Goal: Task Accomplishment & Management: Manage account settings

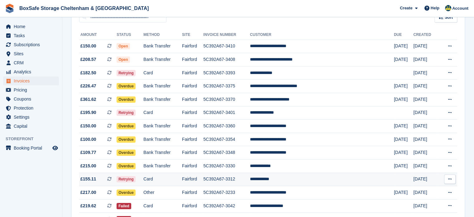
scroll to position [65, 0]
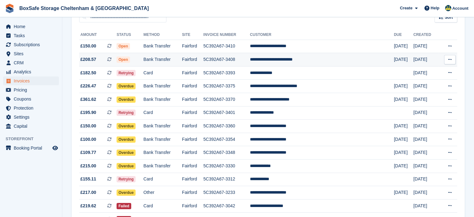
click at [304, 58] on td "**********" at bounding box center [322, 59] width 144 height 13
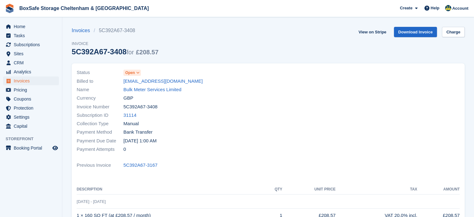
click at [135, 73] on span "Open" at bounding box center [131, 73] width 17 height 6
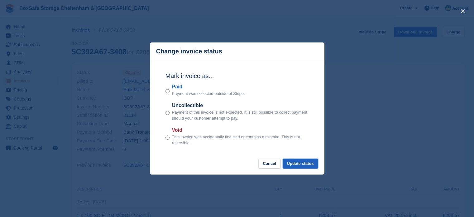
click at [300, 168] on button "Update status" at bounding box center [301, 163] width 36 height 10
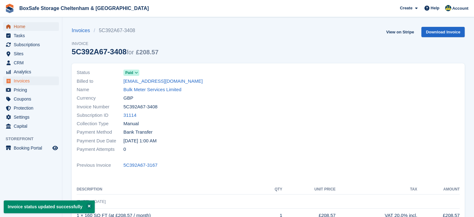
click at [27, 28] on span "Home" at bounding box center [32, 26] width 37 height 9
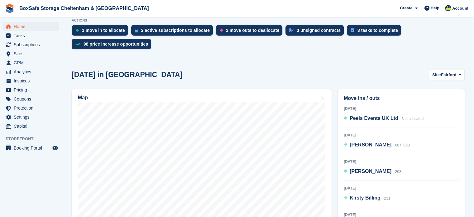
scroll to position [141, 0]
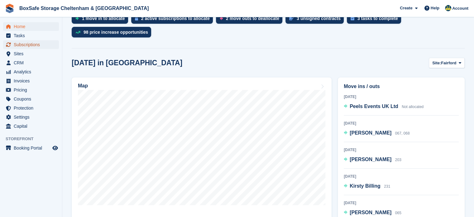
click at [35, 42] on span "Subscriptions" at bounding box center [32, 44] width 37 height 9
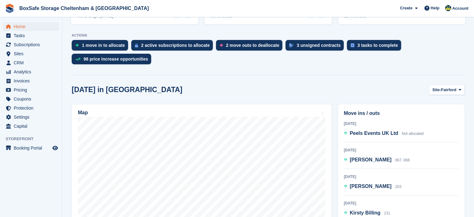
scroll to position [122, 0]
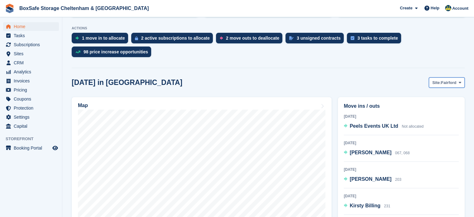
click at [459, 79] on button "Site: Fairford" at bounding box center [447, 82] width 36 height 10
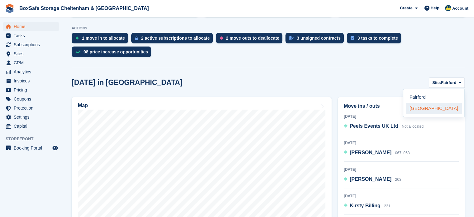
click at [433, 105] on link "[GEOGRAPHIC_DATA]" at bounding box center [434, 108] width 56 height 11
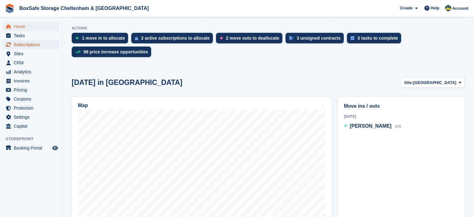
click at [29, 43] on span "Subscriptions" at bounding box center [32, 44] width 37 height 9
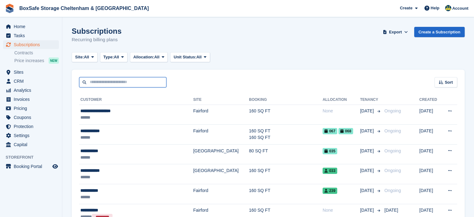
click at [120, 86] on input "text" at bounding box center [122, 82] width 87 height 10
type input "*"
type input "****"
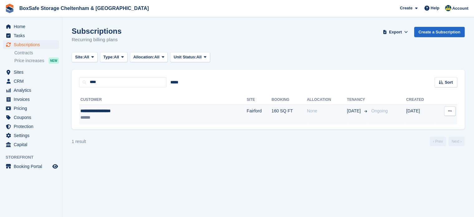
click at [247, 111] on td "Fairford" at bounding box center [259, 114] width 25 height 20
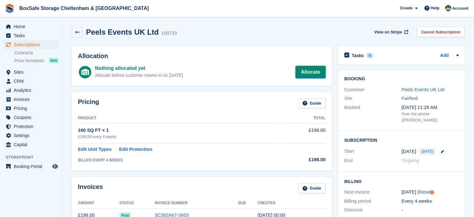
click at [309, 75] on link "Allocate" at bounding box center [310, 72] width 30 height 12
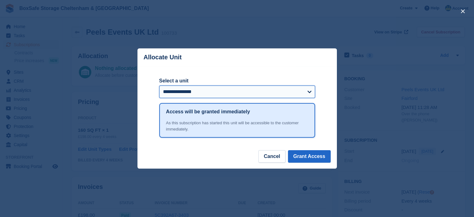
click at [198, 92] on select "**********" at bounding box center [237, 91] width 156 height 12
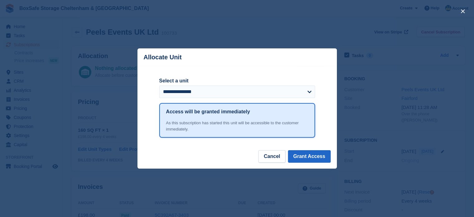
click at [219, 25] on div "close" at bounding box center [237, 108] width 474 height 217
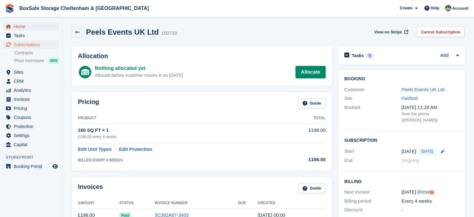
click at [27, 30] on span "Home" at bounding box center [32, 26] width 37 height 9
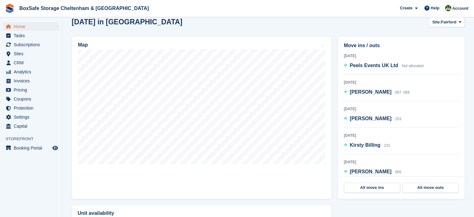
scroll to position [197, 0]
